Goal: Task Accomplishment & Management: Use online tool/utility

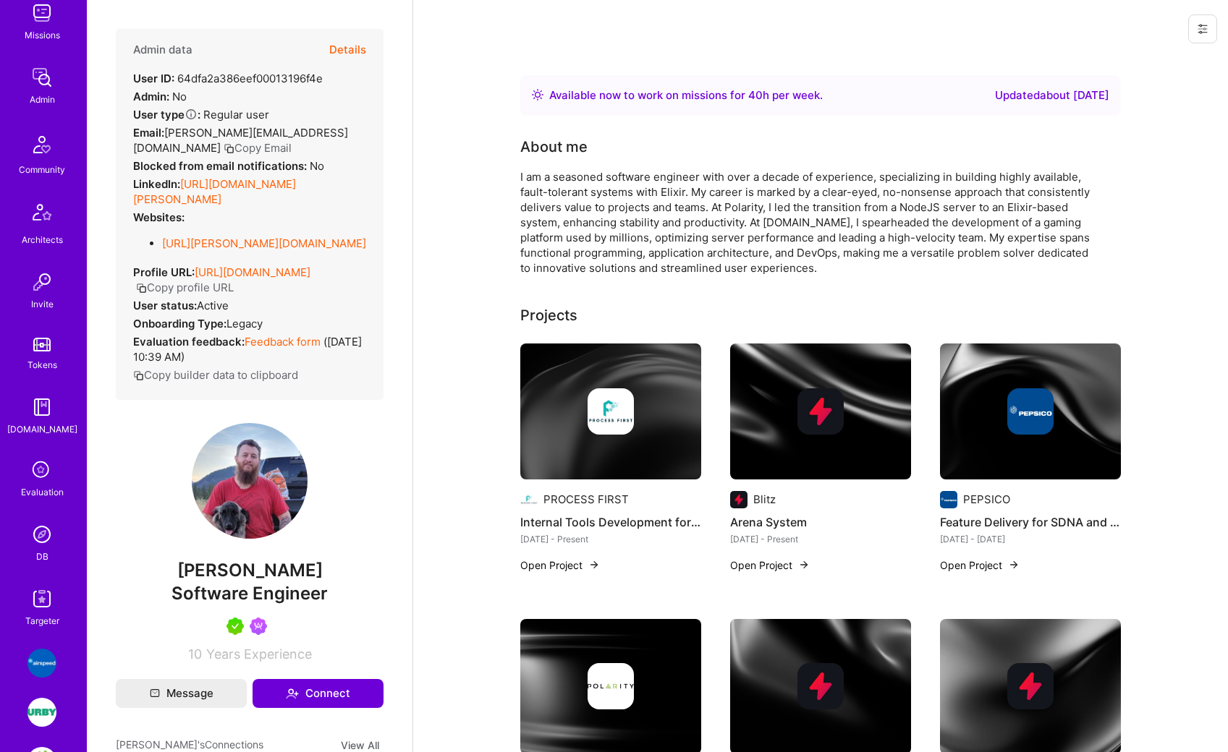
scroll to position [289, 0]
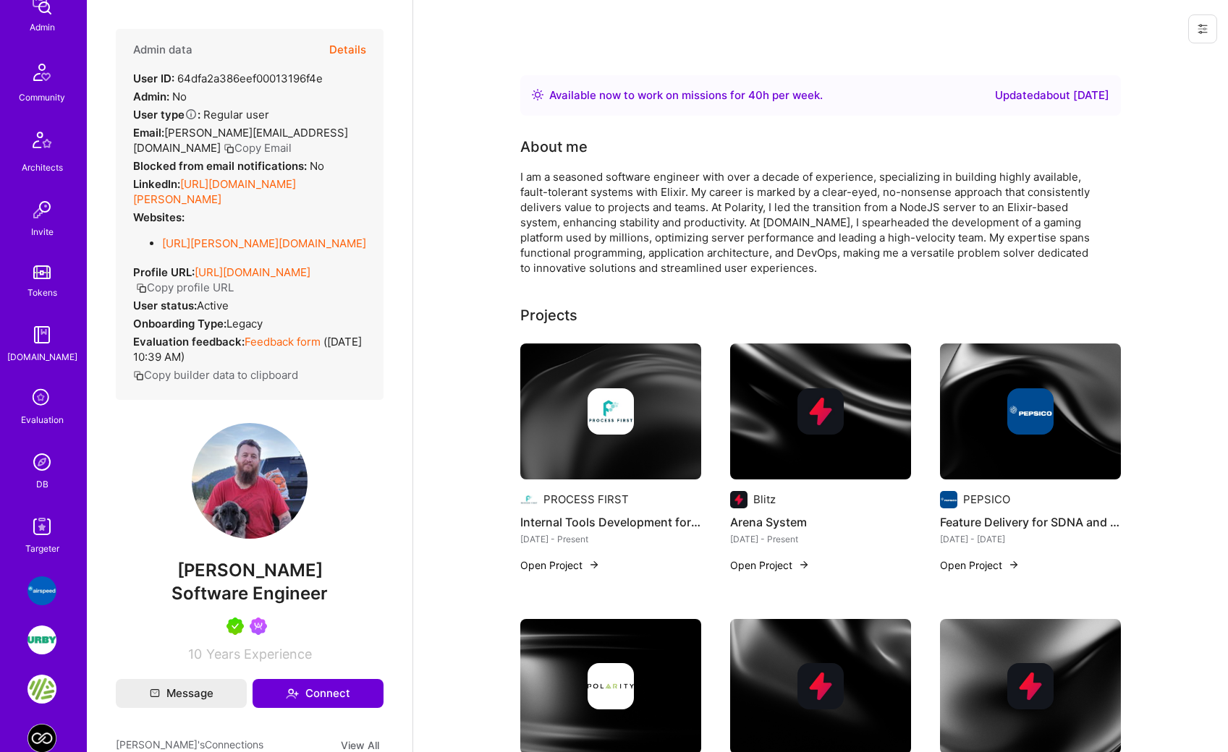
click at [35, 523] on img at bounding box center [41, 526] width 29 height 29
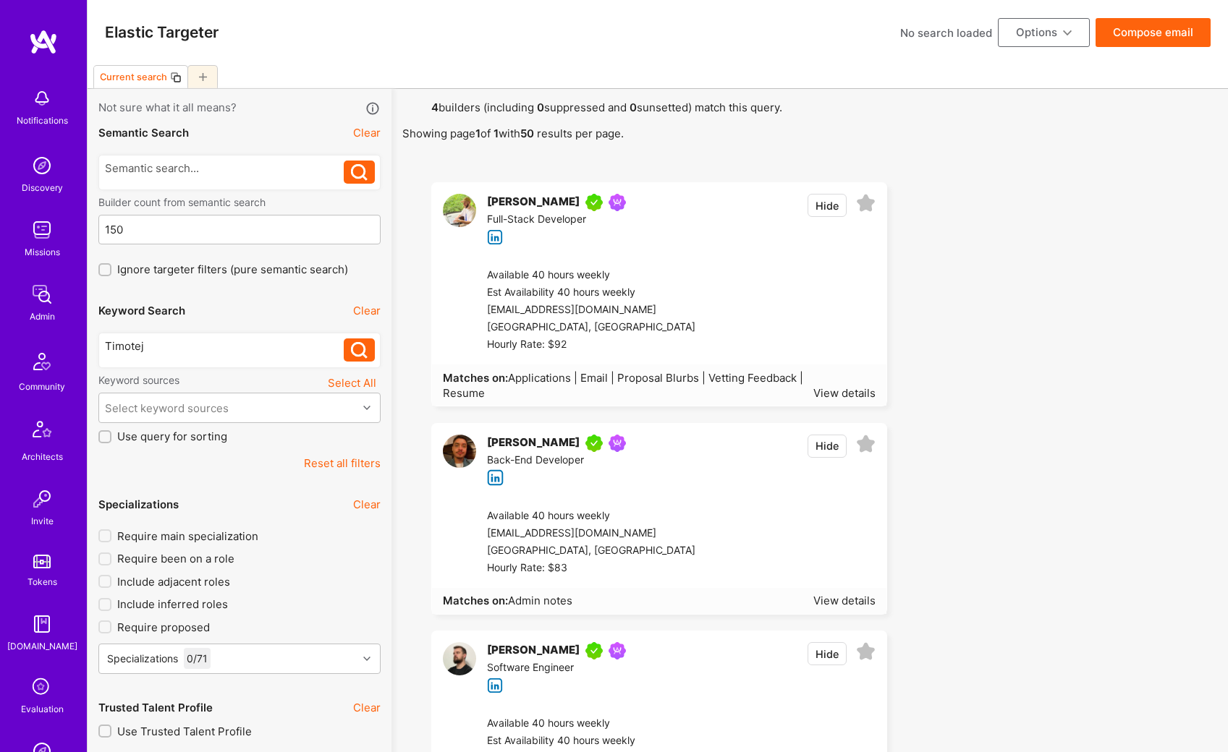
click at [521, 199] on div "[PERSON_NAME]" at bounding box center [533, 202] width 93 height 17
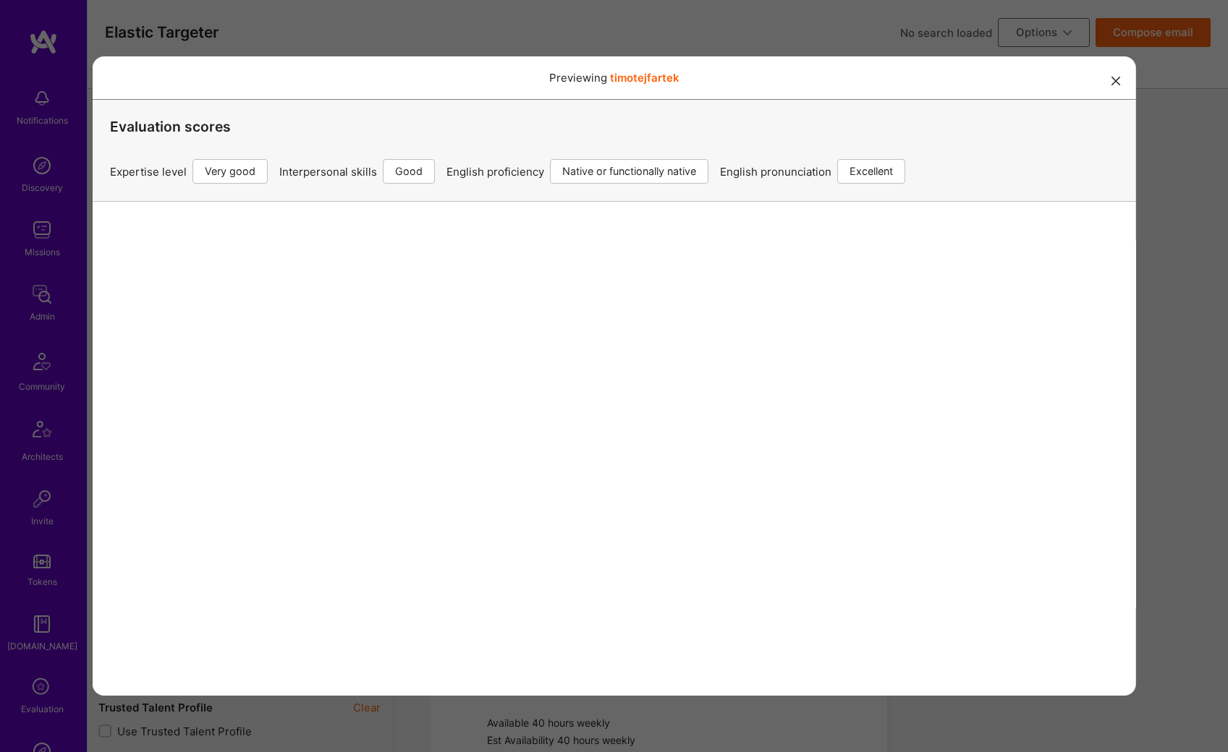
click at [1111, 79] on icon "modal" at bounding box center [1115, 81] width 9 height 9
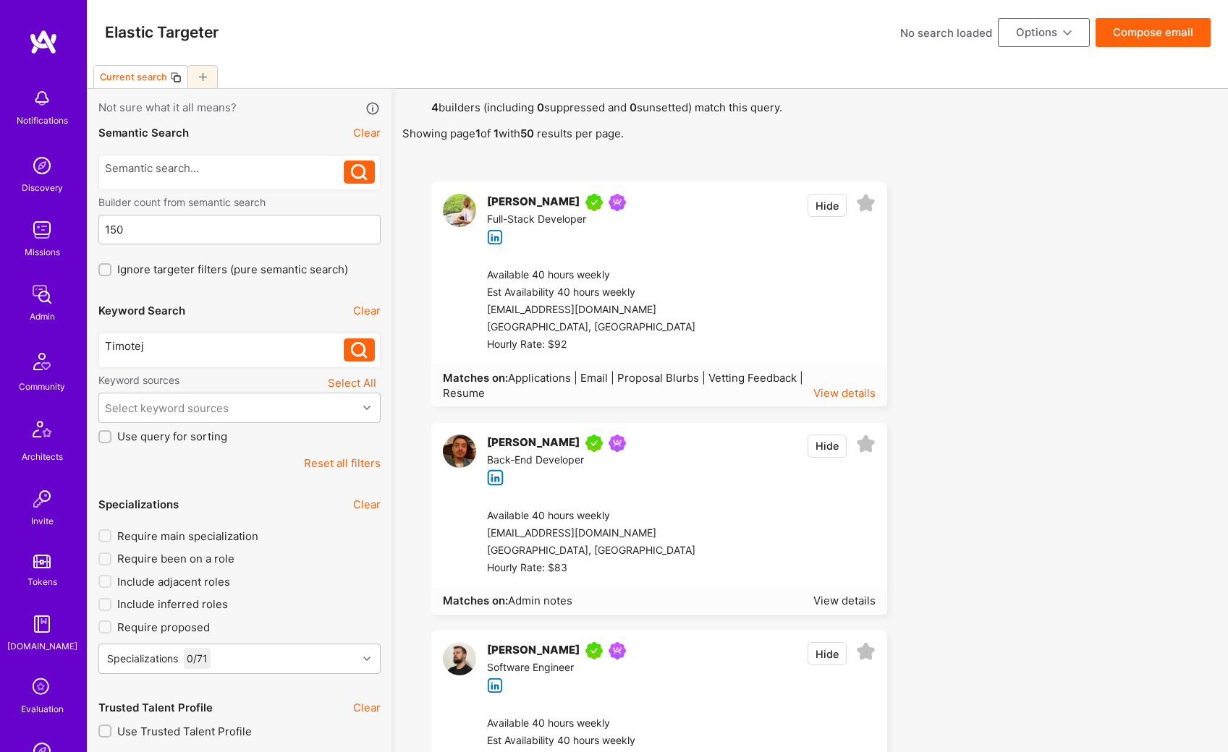
click at [862, 391] on div "View details" at bounding box center [844, 393] width 62 height 15
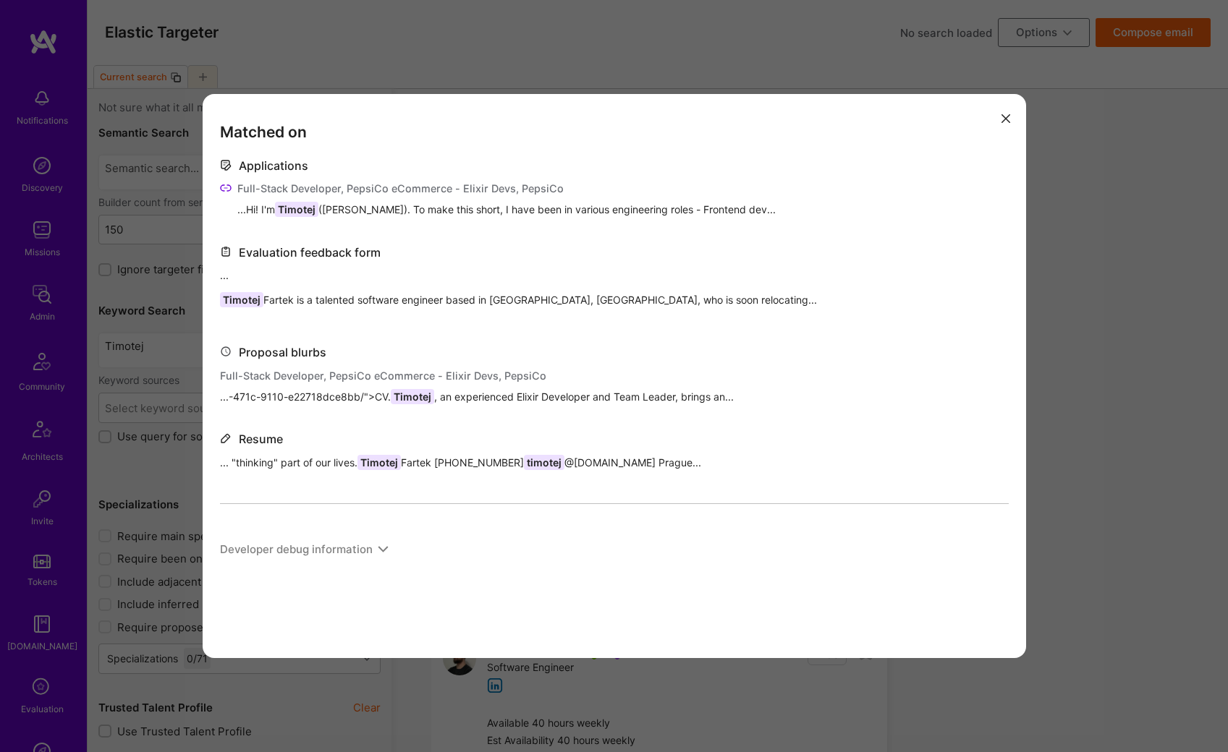
click at [1006, 115] on icon "modal" at bounding box center [1005, 118] width 9 height 9
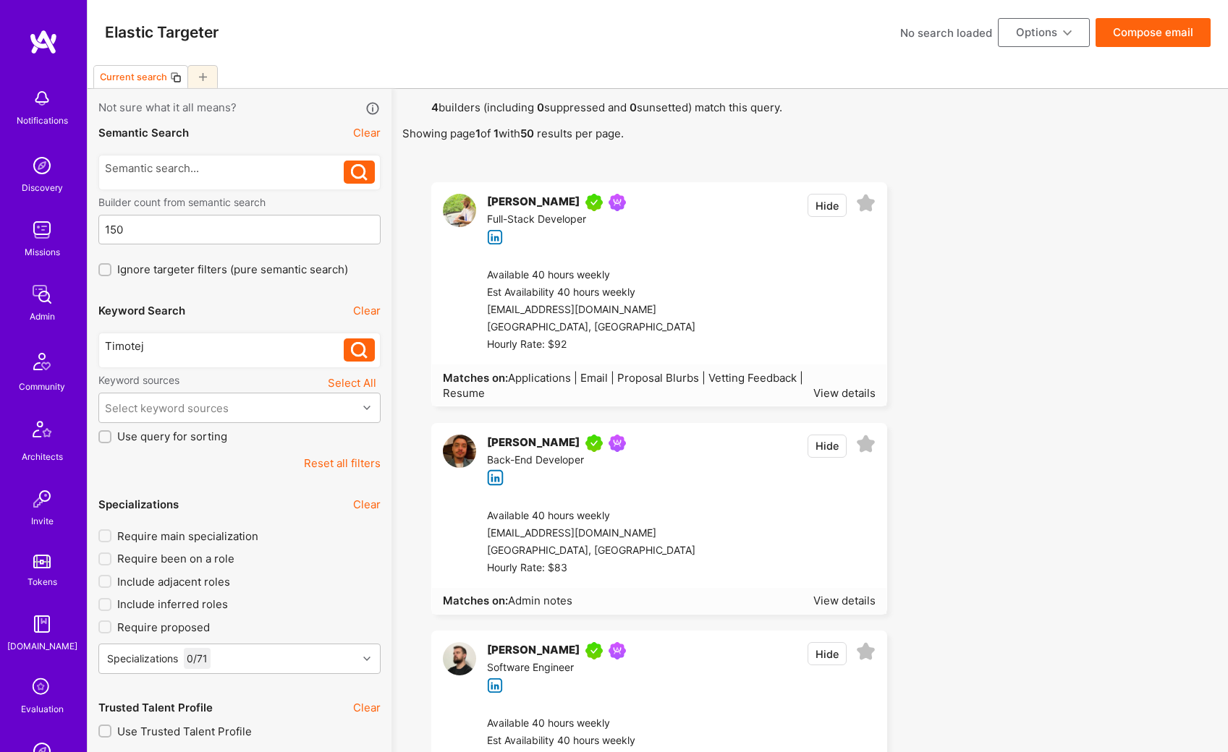
click at [378, 134] on button "Clear" at bounding box center [366, 132] width 27 height 15
click at [539, 203] on div "[PERSON_NAME]" at bounding box center [533, 202] width 93 height 17
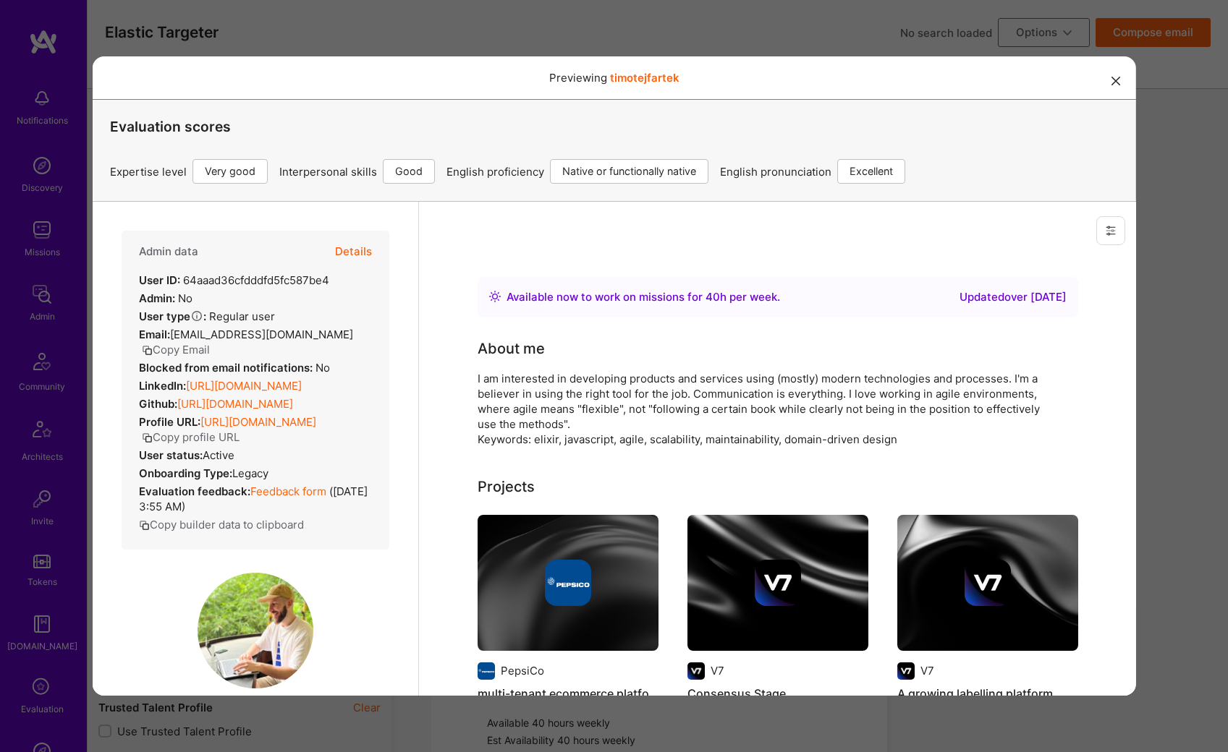
click at [353, 249] on button "Details" at bounding box center [352, 252] width 37 height 42
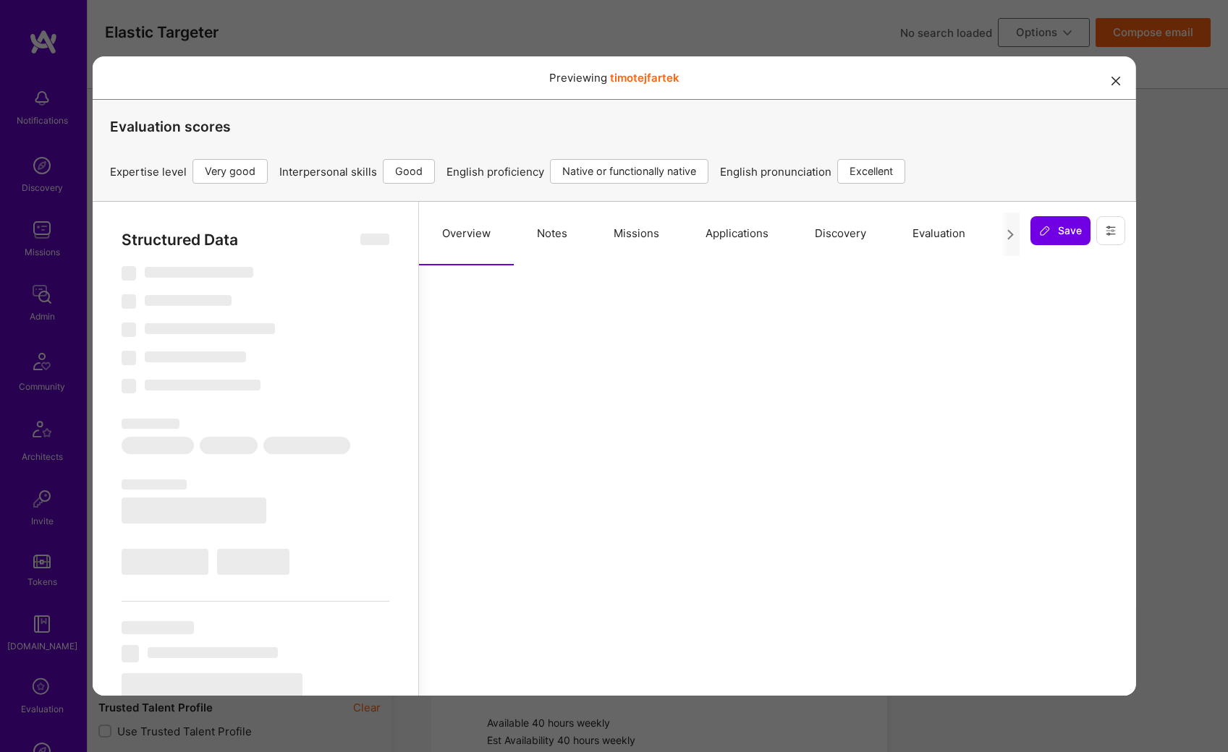
select select "Right Now"
select select "5"
select select "4"
select select "7"
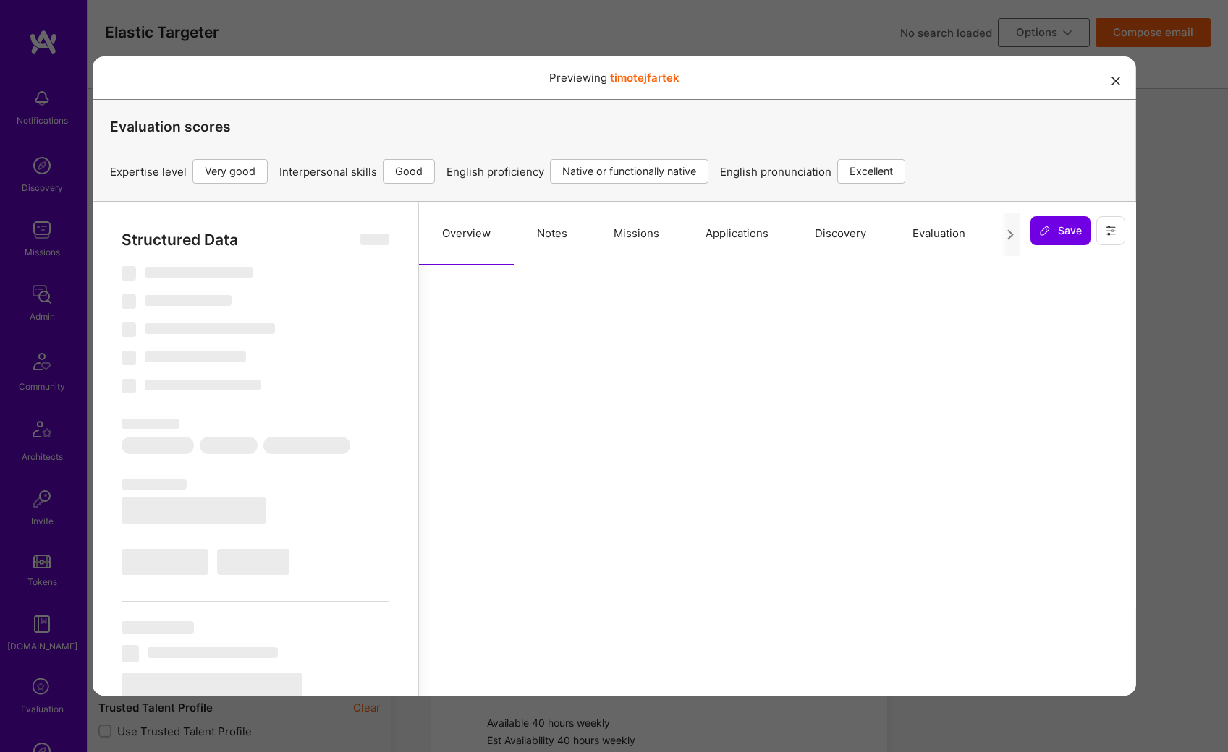
select select "CZ"
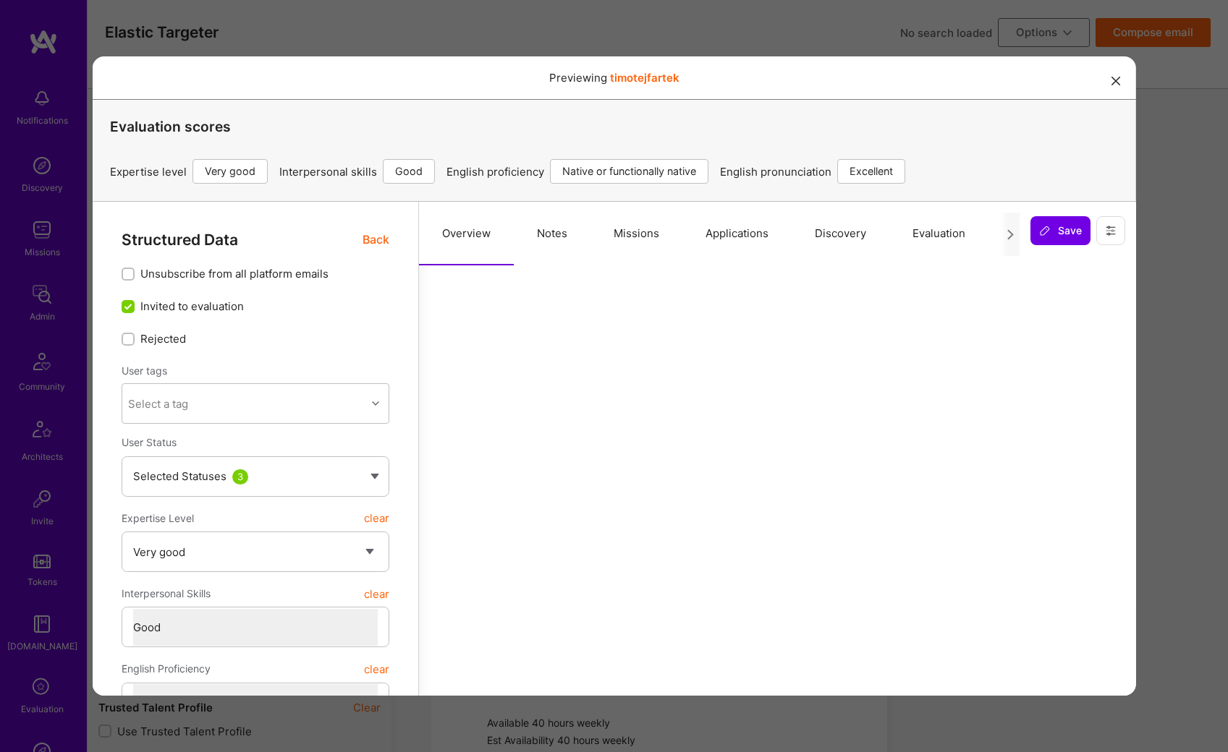
click at [647, 231] on button "Missions" at bounding box center [636, 234] width 92 height 64
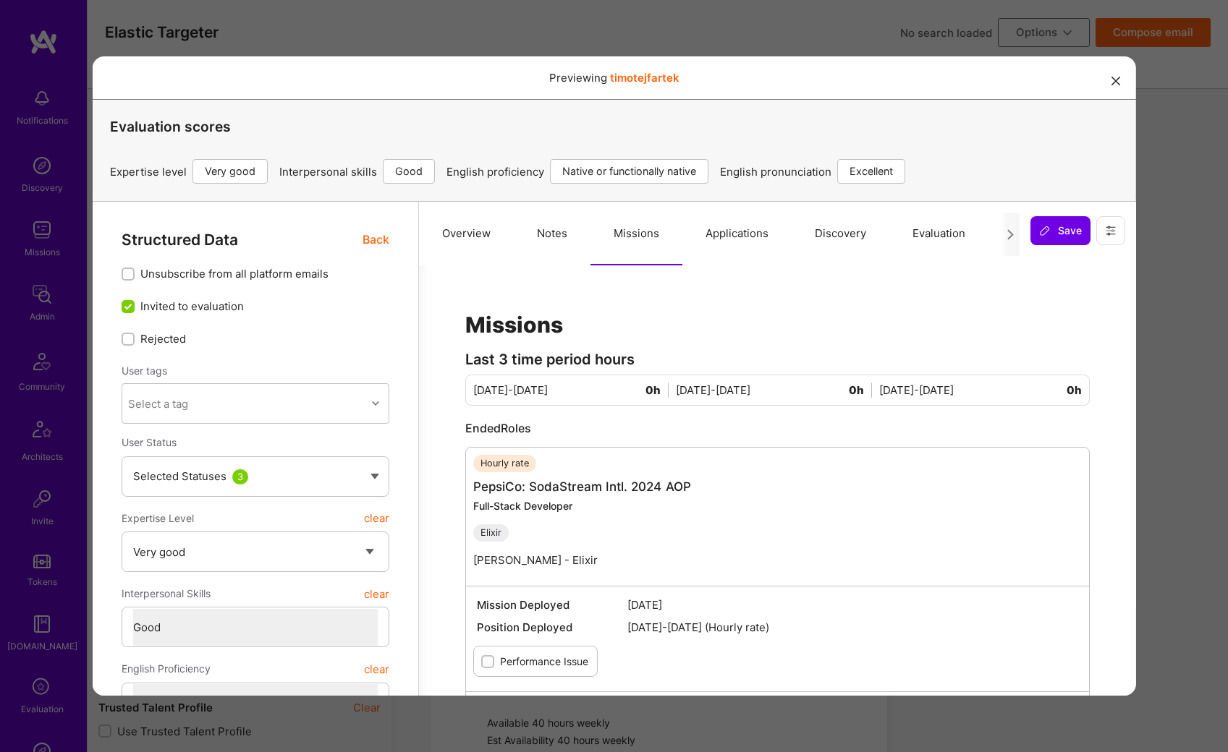
click at [1111, 80] on icon "modal" at bounding box center [1115, 81] width 9 height 9
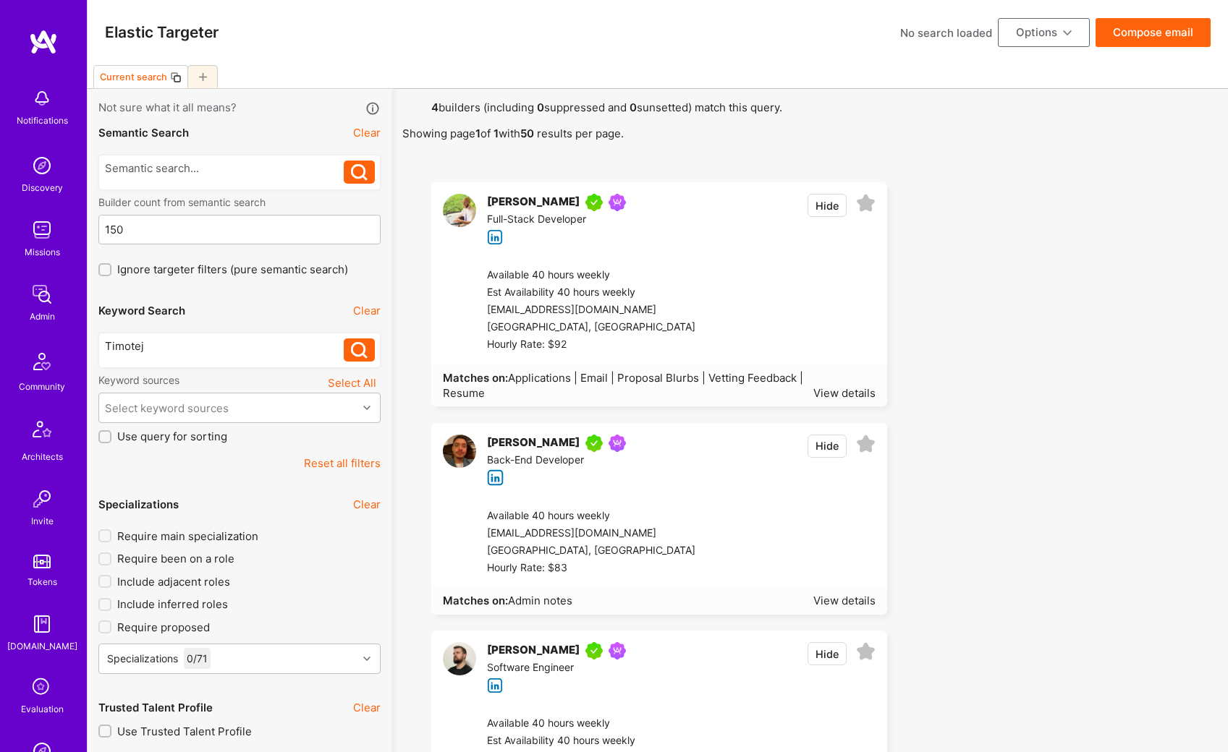
click at [537, 196] on div "[PERSON_NAME]" at bounding box center [533, 202] width 93 height 17
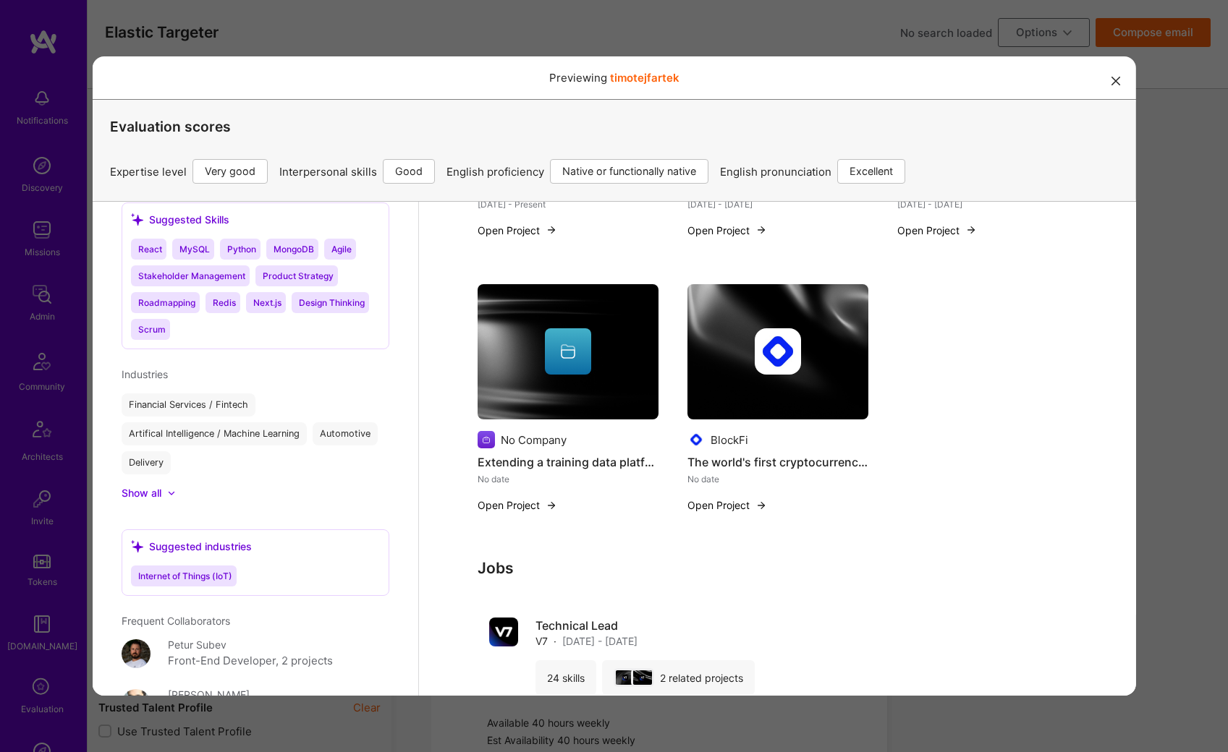
scroll to position [651, 0]
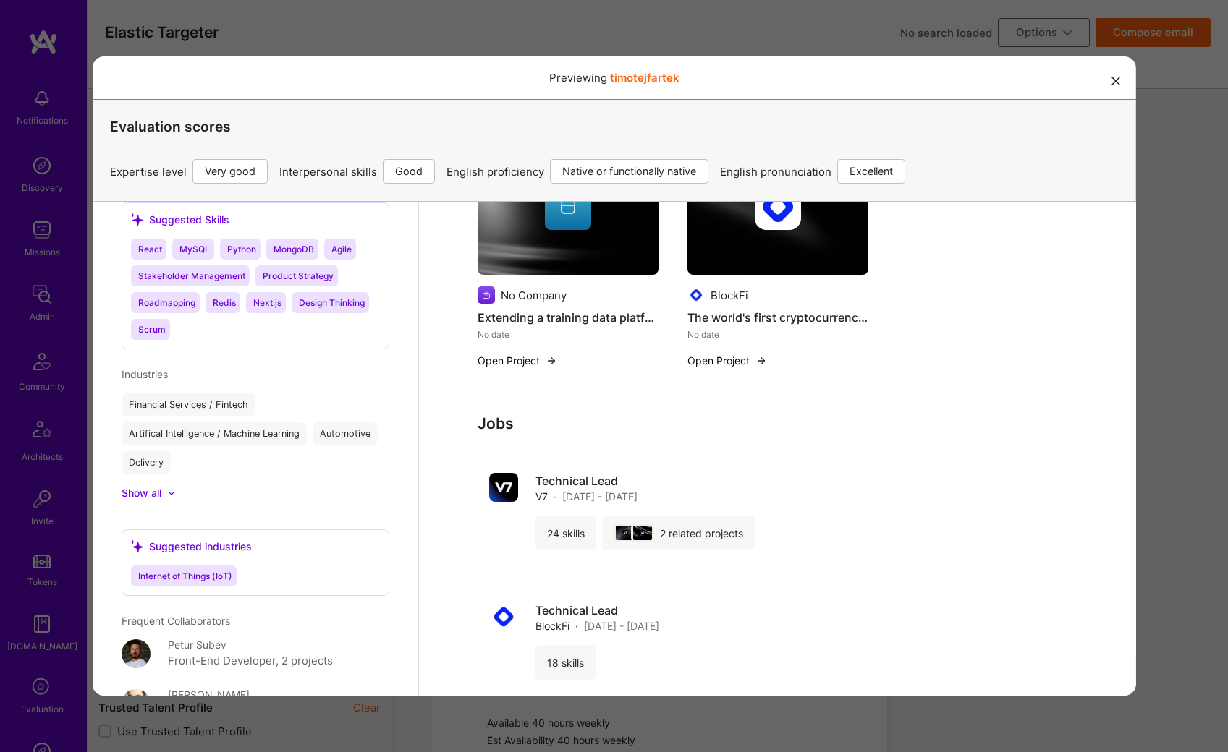
click at [1114, 71] on div "Previewing timotejfartek" at bounding box center [613, 77] width 1043 height 43
click at [1107, 90] on button "modal" at bounding box center [1115, 80] width 17 height 24
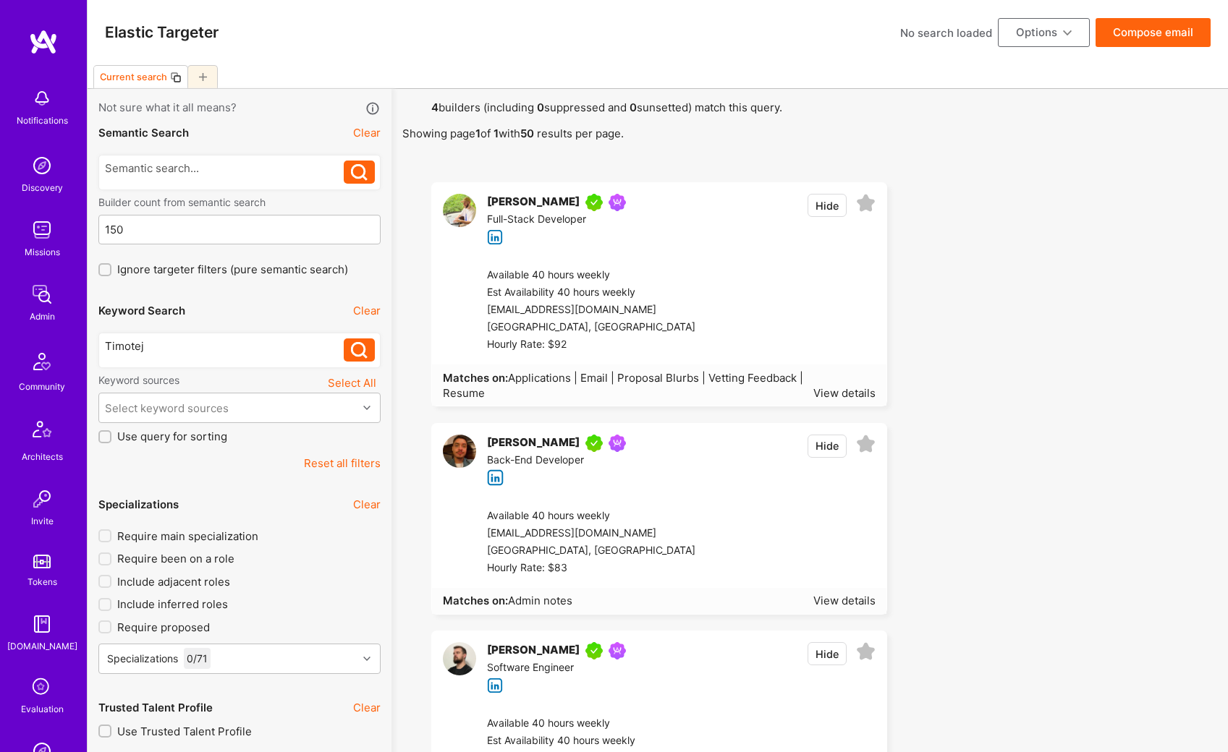
click at [533, 195] on div "[PERSON_NAME]" at bounding box center [533, 202] width 93 height 17
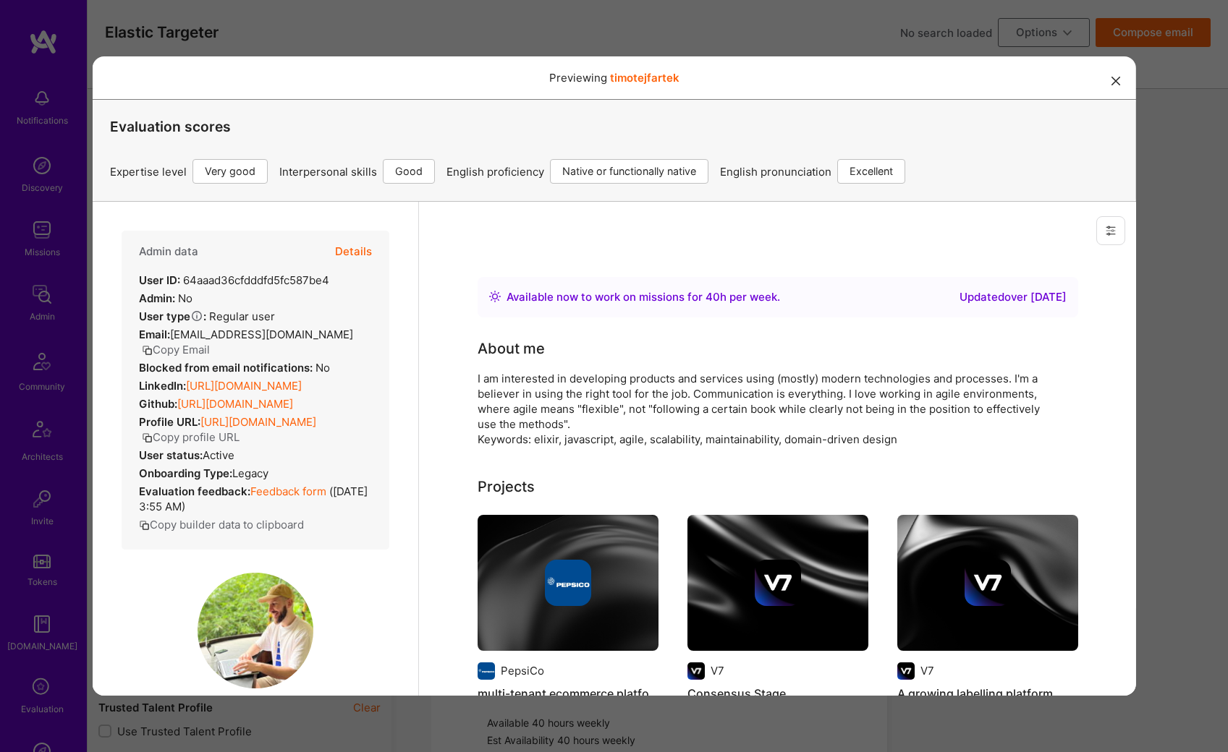
click at [341, 255] on button "Details" at bounding box center [352, 252] width 37 height 42
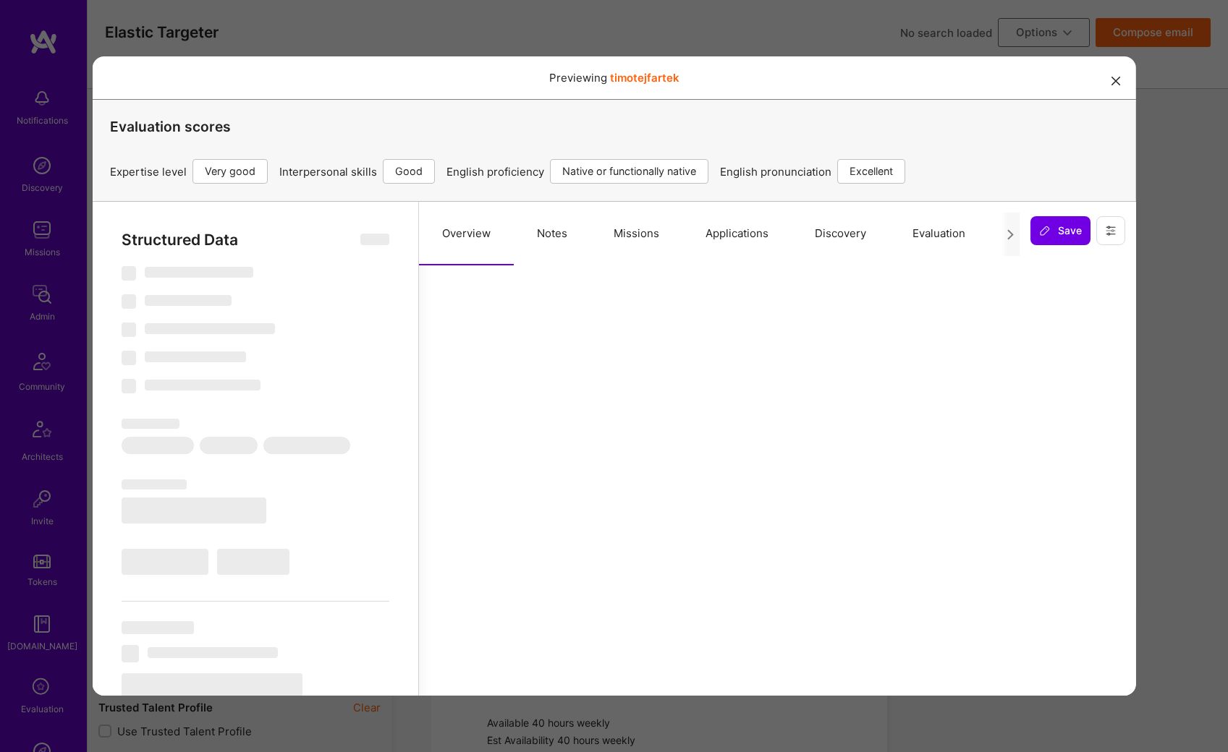
click at [639, 231] on button "Missions" at bounding box center [636, 234] width 92 height 64
select select "Right Now"
select select "5"
select select "4"
select select "7"
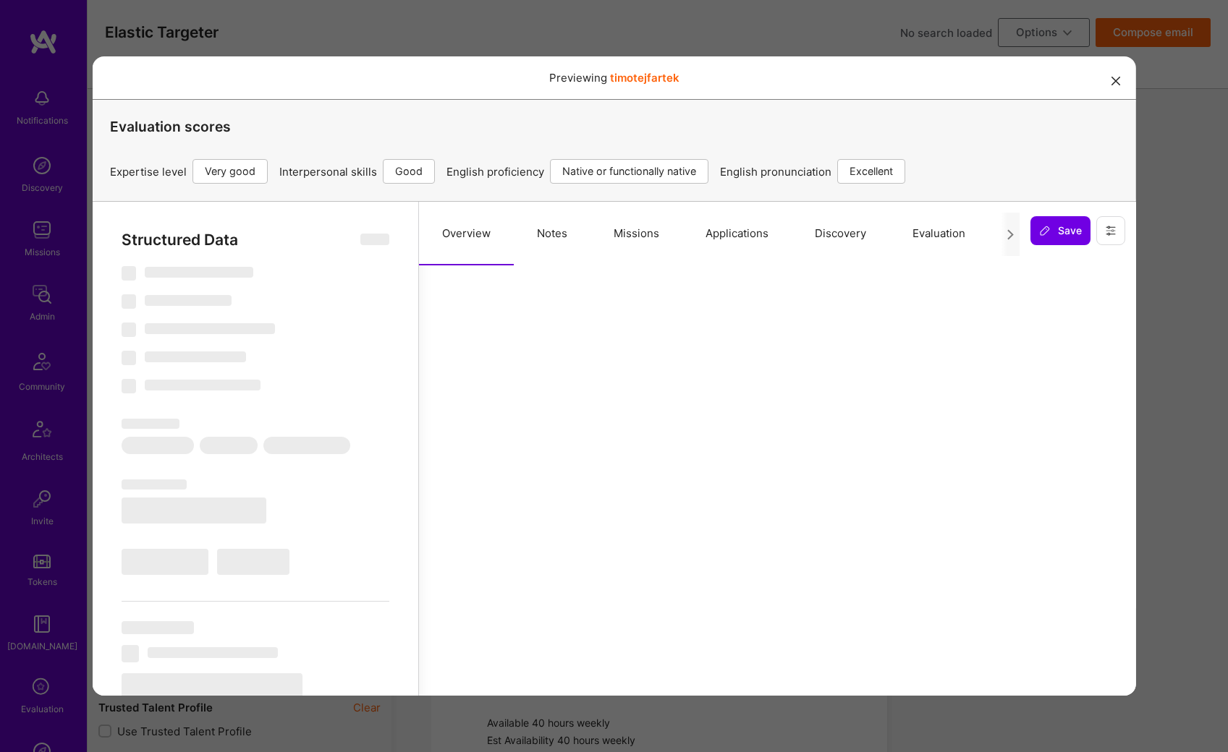
select select "7"
select select "CZ"
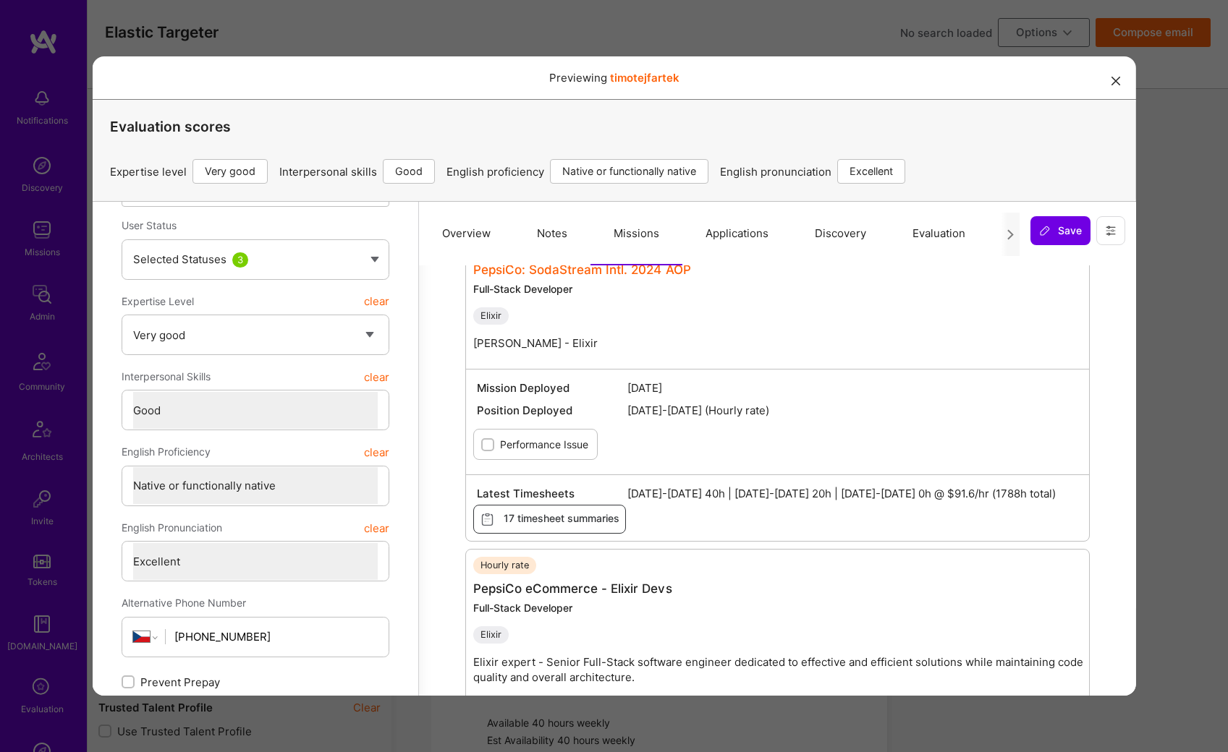
scroll to position [145, 0]
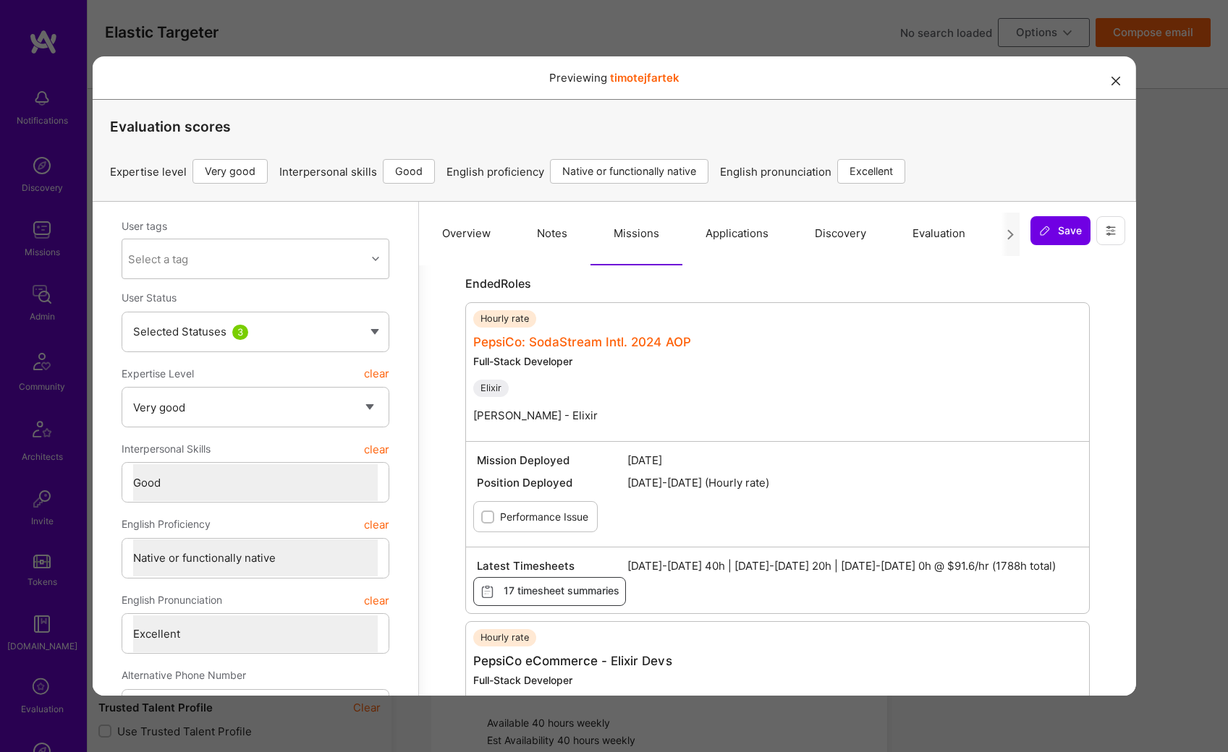
click at [621, 339] on link "PepsiCo: SodaStream Intl. 2024 AOP" at bounding box center [581, 342] width 218 height 14
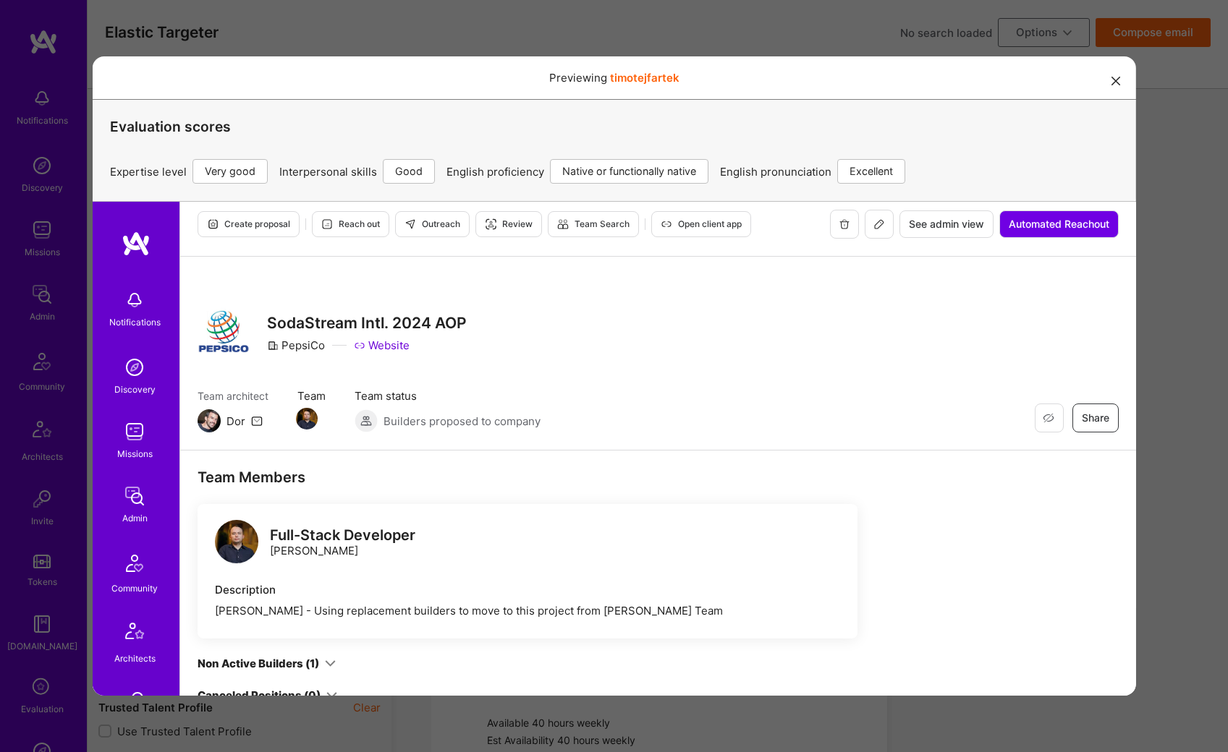
scroll to position [0, 0]
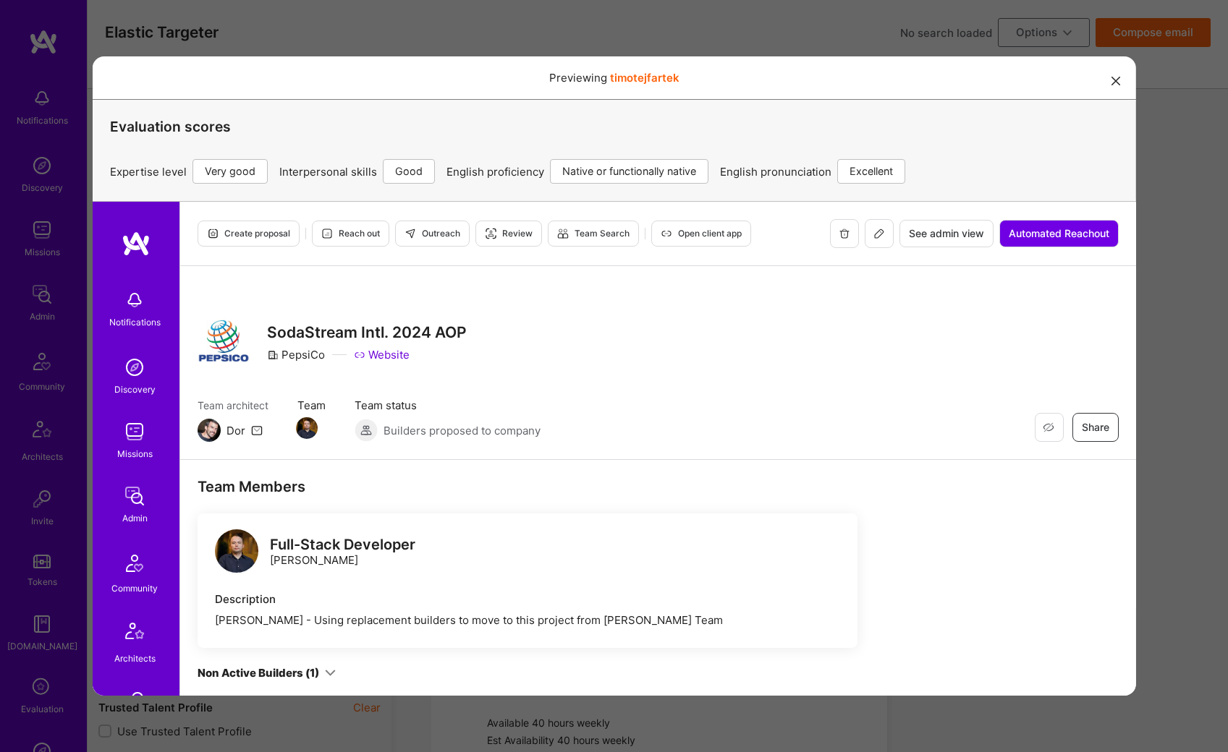
click at [736, 233] on span "Open client app" at bounding box center [700, 233] width 81 height 13
